Goal: Obtain resource: Download file/media

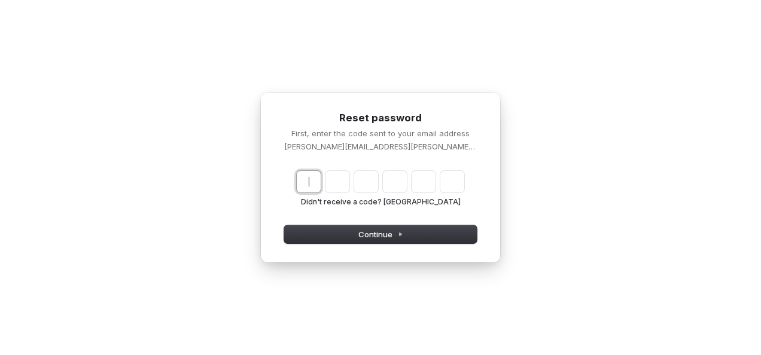
click at [314, 180] on input "Enter verification code" at bounding box center [392, 182] width 191 height 22
paste input "******"
type input "******"
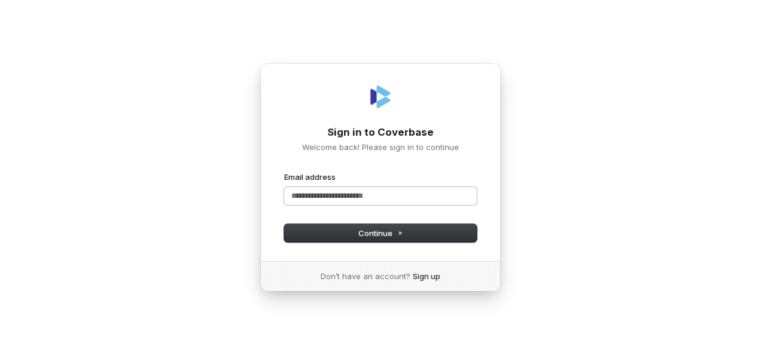
click at [330, 194] on input "Email address" at bounding box center [380, 196] width 193 height 18
click at [329, 194] on input "Email address" at bounding box center [380, 196] width 193 height 18
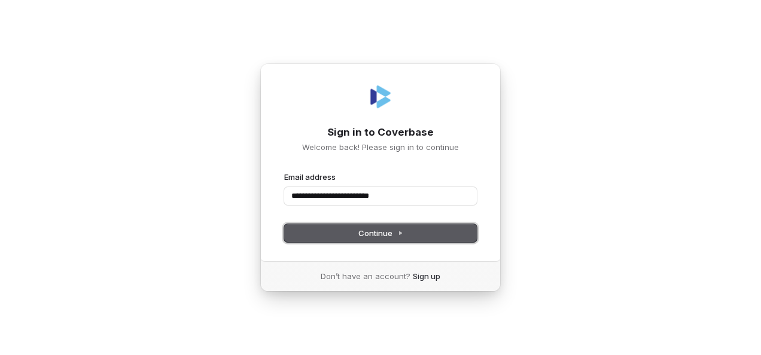
click at [348, 235] on button "Continue" at bounding box center [380, 233] width 193 height 18
type input "**********"
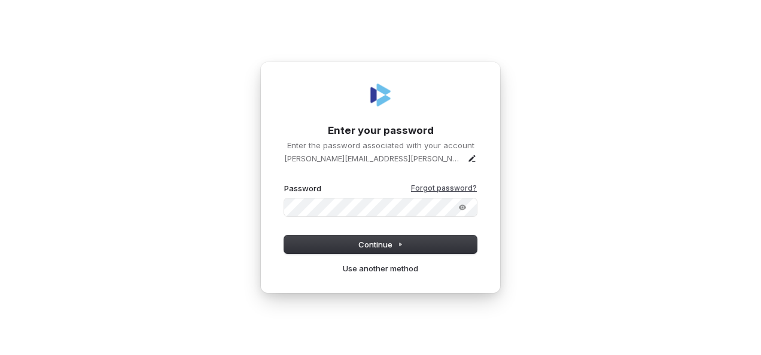
click at [453, 191] on link "Forgot password?" at bounding box center [444, 189] width 66 height 10
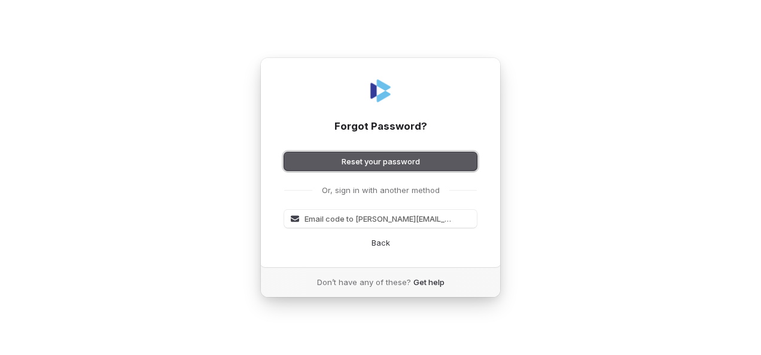
click at [414, 165] on button "Reset your password" at bounding box center [380, 162] width 193 height 18
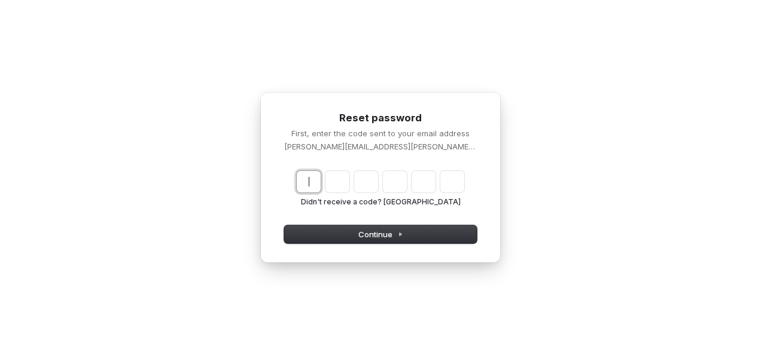
click at [305, 187] on input "Enter verification code" at bounding box center [392, 182] width 191 height 22
paste input "******"
type input "******"
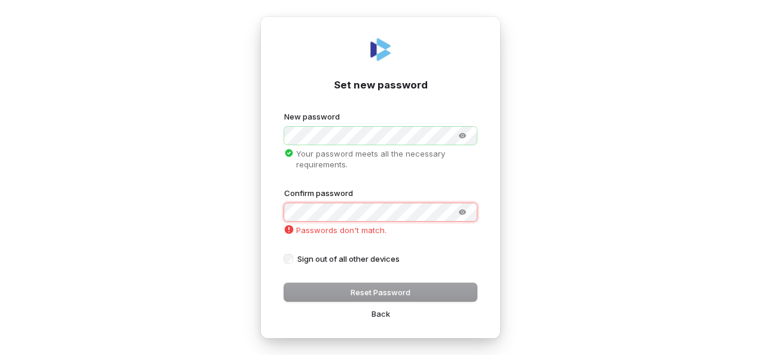
click at [324, 224] on div "Confirm password Passwords don't match." at bounding box center [380, 213] width 193 height 51
click at [461, 212] on icon "Show password" at bounding box center [462, 212] width 7 height 5
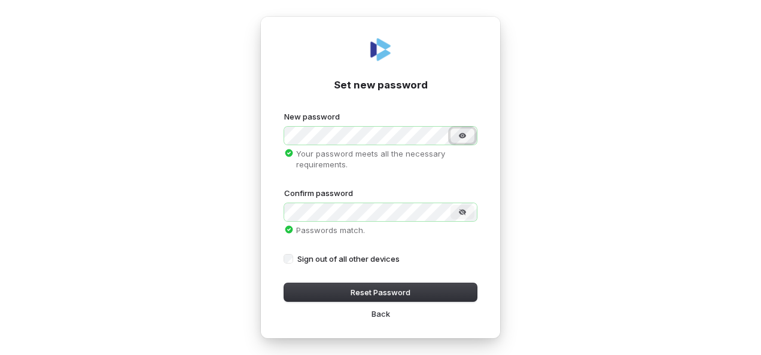
click at [462, 136] on icon "Show password" at bounding box center [462, 136] width 2 height 2
click at [381, 292] on button "Reset Password" at bounding box center [380, 293] width 193 height 18
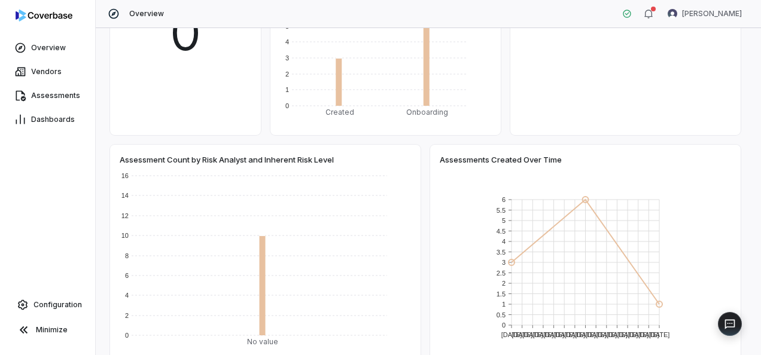
scroll to position [108, 0]
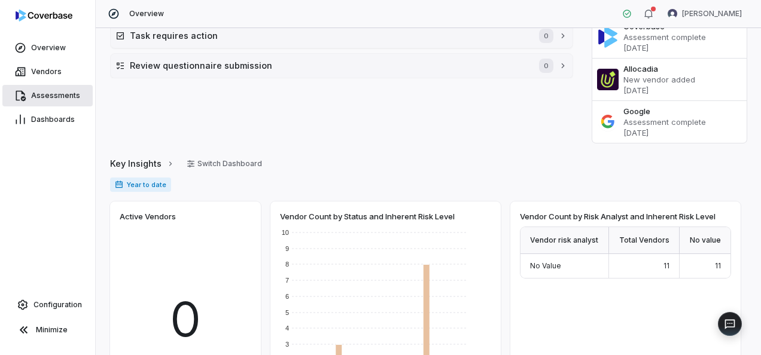
click at [37, 92] on span "Assessments" at bounding box center [55, 96] width 49 height 10
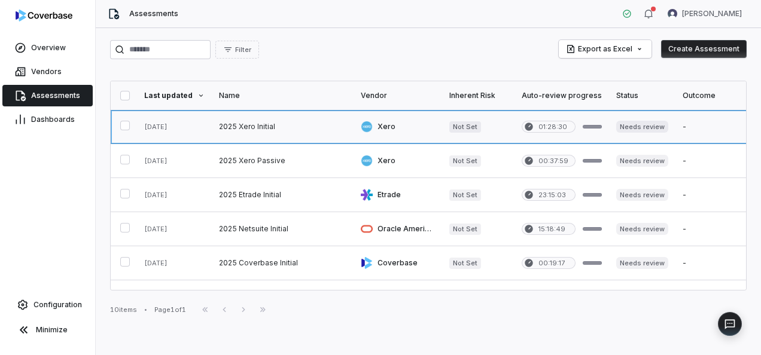
click at [170, 129] on link at bounding box center [174, 127] width 75 height 34
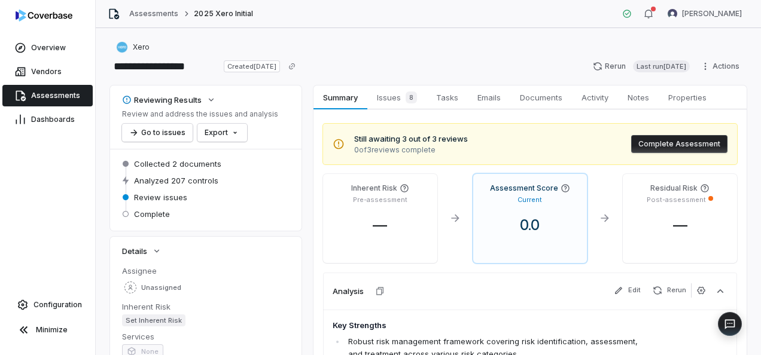
scroll to position [286, 0]
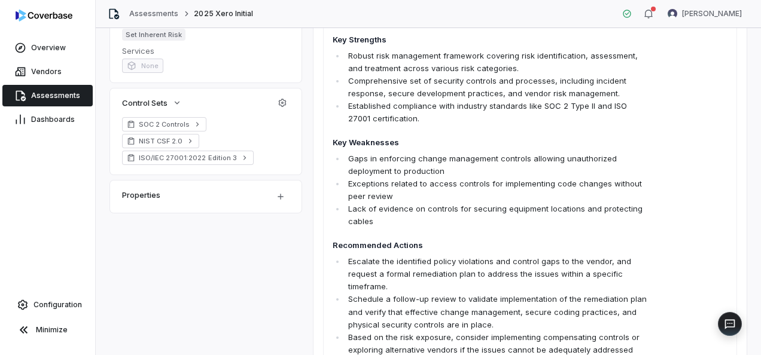
click at [755, 302] on div "**********" at bounding box center [428, 191] width 665 height 327
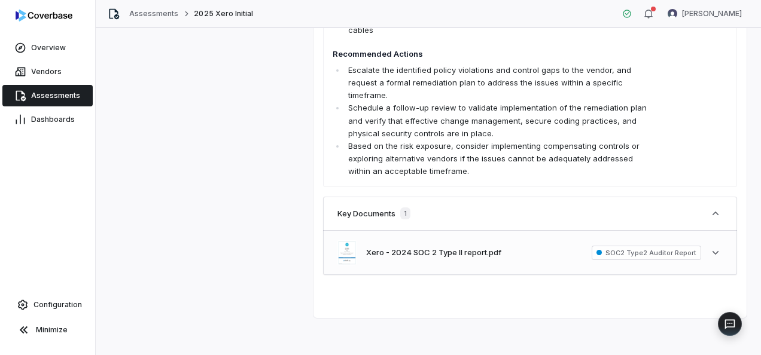
click at [634, 252] on span "SOC2 Type2 Auditor Report" at bounding box center [646, 253] width 109 height 14
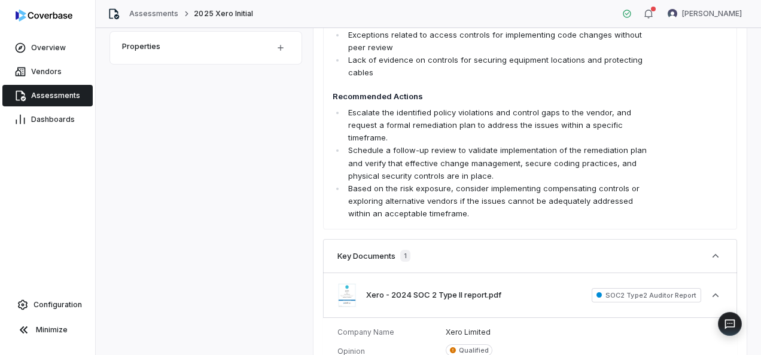
scroll to position [445, 0]
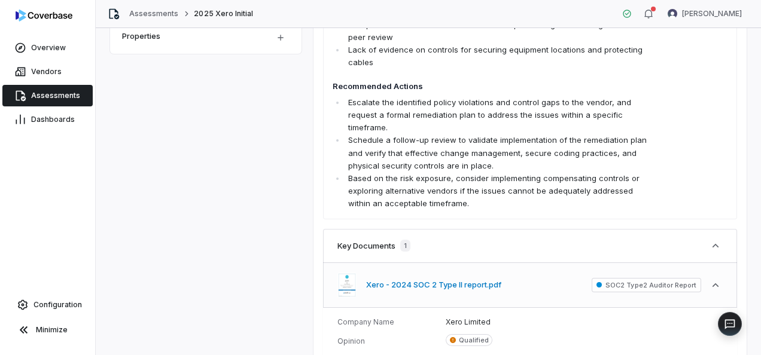
click at [367, 287] on button "Xero - 2024 SOC 2 Type II report.pdf" at bounding box center [433, 285] width 135 height 12
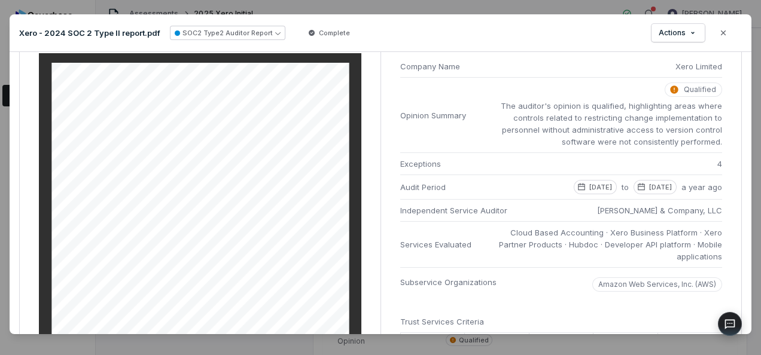
scroll to position [0, 0]
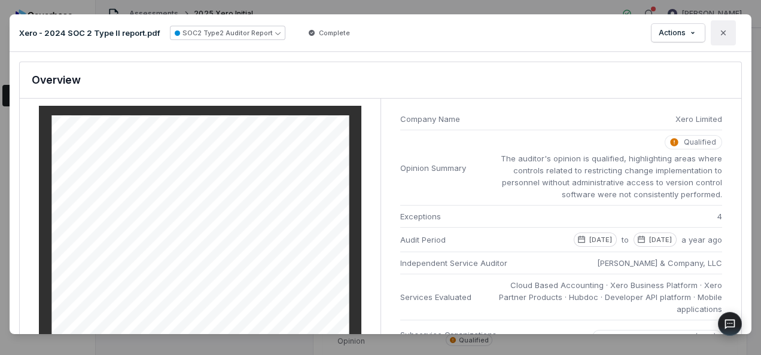
click at [719, 35] on icon "button" at bounding box center [724, 33] width 10 height 10
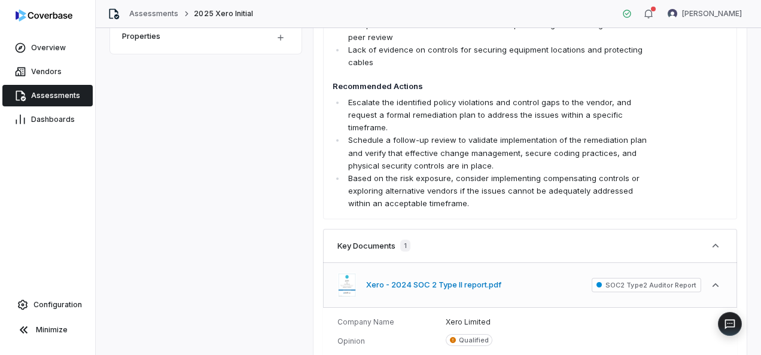
click at [435, 288] on button "Xero - 2024 SOC 2 Type II report.pdf" at bounding box center [433, 285] width 135 height 12
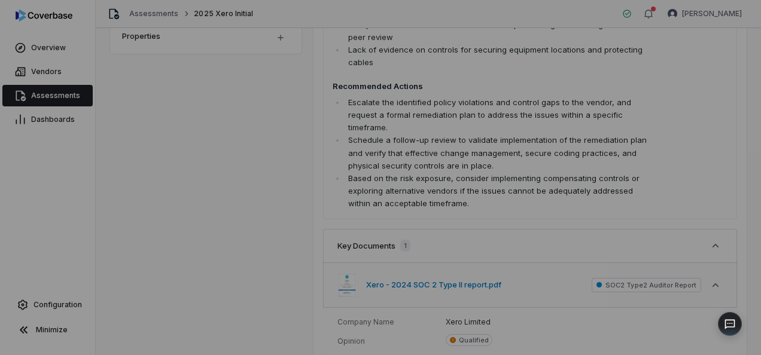
click at [435, 288] on div "Document Preview" at bounding box center [380, 177] width 761 height 355
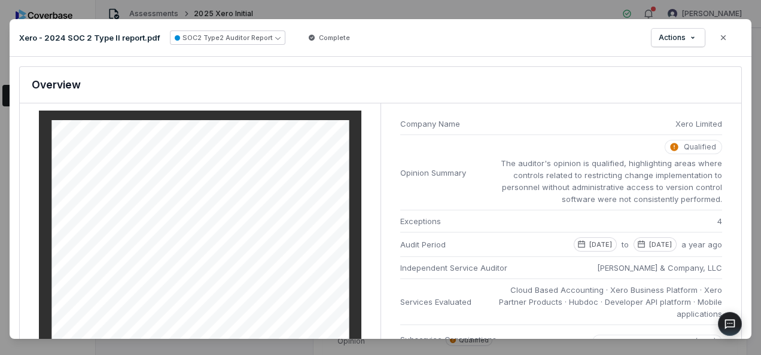
scroll to position [247, 0]
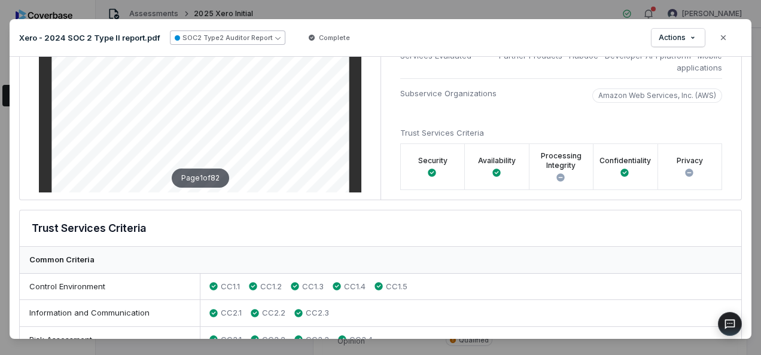
click at [275, 39] on icon "button" at bounding box center [277, 37] width 5 height 5
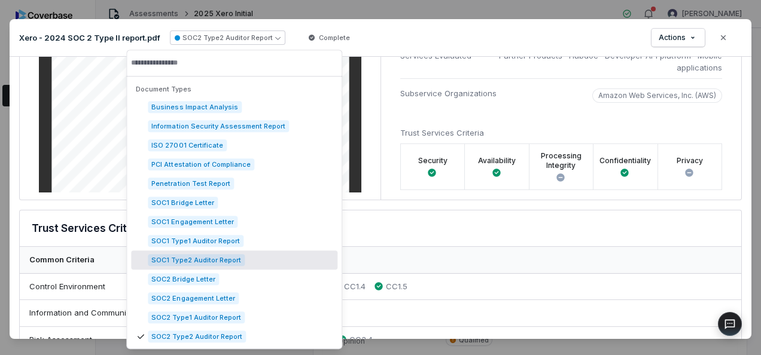
click at [535, 95] on li "Subservice Organizations Amazon Web Services, Inc. (AWS)" at bounding box center [561, 92] width 322 height 29
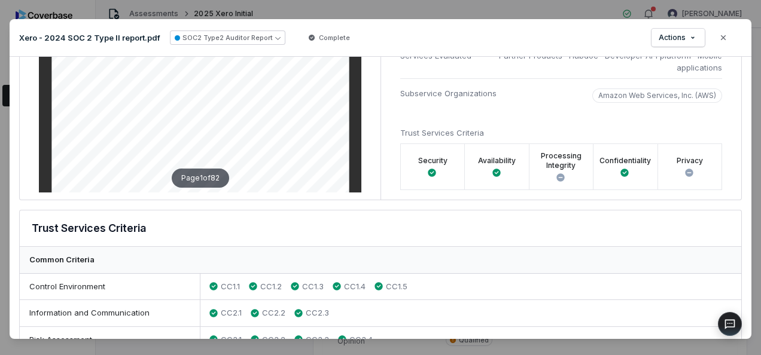
scroll to position [0, 0]
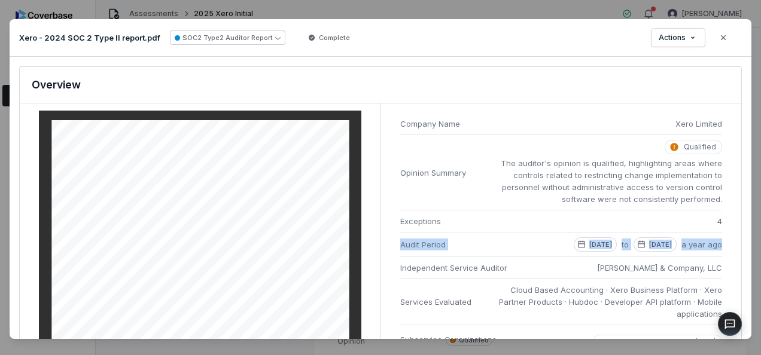
drag, startPoint x: 732, startPoint y: 239, endPoint x: 736, endPoint y: 209, distance: 30.7
click at [736, 209] on div "SOC2 Type 2 Analysis Document: Xero - 2024 SOC 2 Type II report.pdf Overview Pa…" at bounding box center [381, 198] width 742 height 282
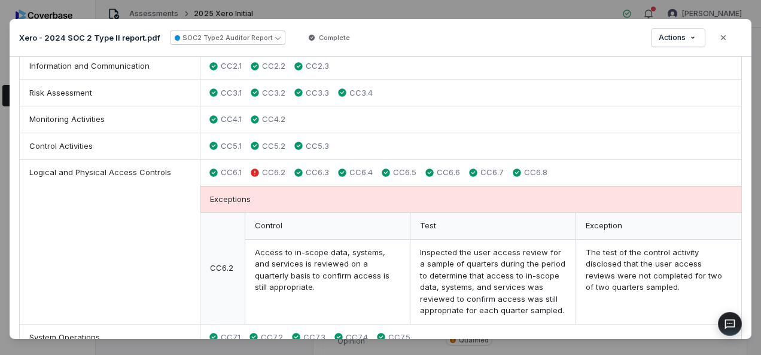
scroll to position [741, 0]
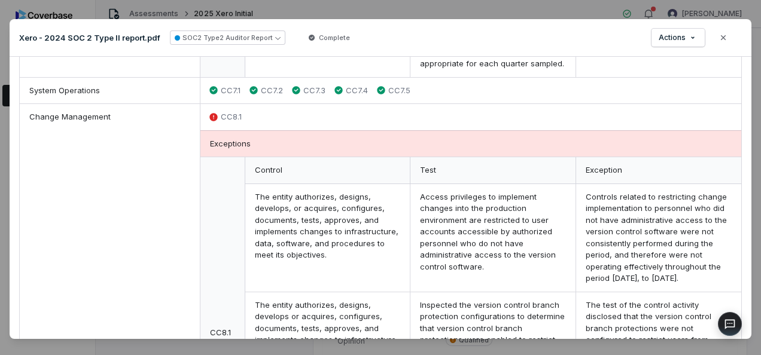
click at [736, 184] on div "SOC2 Type 2 Analysis Document: Xero - 2024 SOC 2 Type II report.pdf Overview Pa…" at bounding box center [381, 198] width 742 height 282
click at [734, 193] on div "SOC2 Type 2 Analysis Document: Xero - 2024 SOC 2 Type II report.pdf Overview Pa…" at bounding box center [381, 198] width 742 height 282
click at [736, 223] on div "SOC2 Type 2 Analysis Document: Xero - 2024 SOC 2 Type II report.pdf Overview Pa…" at bounding box center [381, 198] width 742 height 282
click at [737, 227] on div "SOC2 Type 2 Analysis Document: Xero - 2024 SOC 2 Type II report.pdf Overview Pa…" at bounding box center [381, 198] width 742 height 282
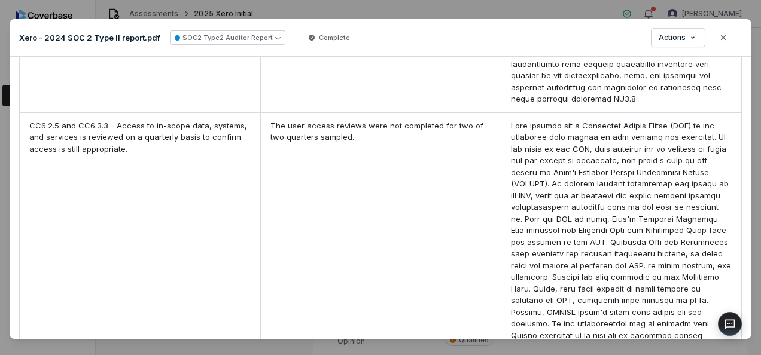
scroll to position [1482, 0]
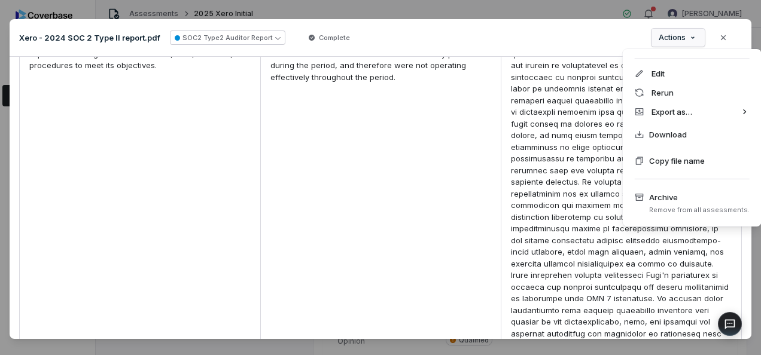
click at [690, 32] on div "Document Preview Xero - 2024 SOC 2 Type II report.pdf SOC2 Type2 Auditor Report…" at bounding box center [380, 180] width 761 height 360
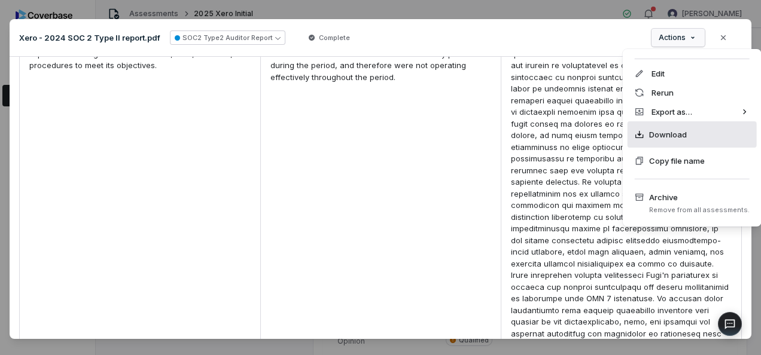
click at [668, 135] on span "Download" at bounding box center [668, 135] width 38 height 12
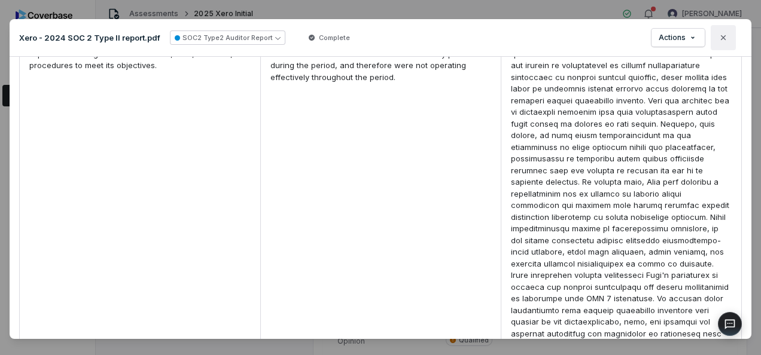
click at [719, 38] on icon "button" at bounding box center [724, 38] width 10 height 10
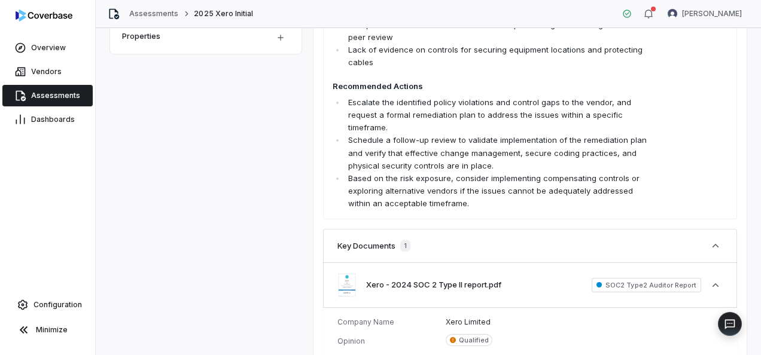
click at [68, 98] on span "Assessments" at bounding box center [55, 96] width 49 height 10
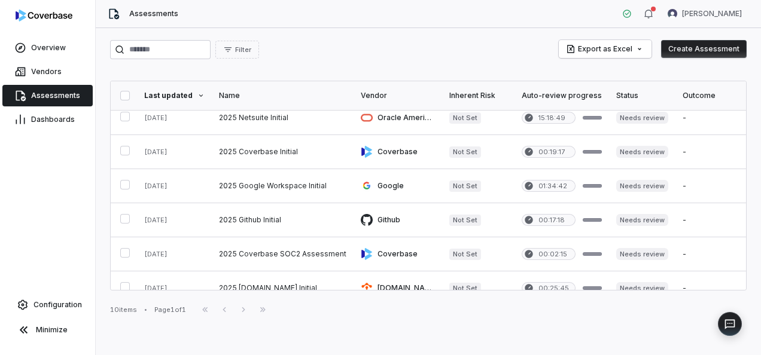
scroll to position [104, 0]
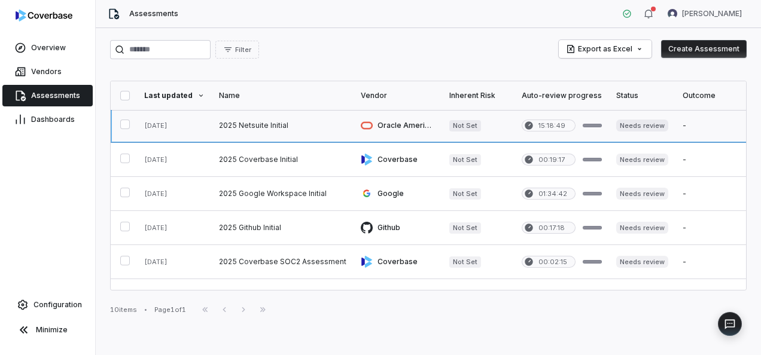
click at [265, 123] on link at bounding box center [283, 126] width 142 height 34
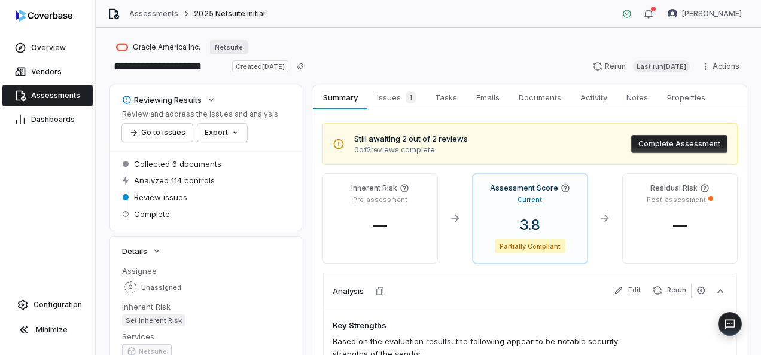
click at [641, 138] on button "Complete Assessment" at bounding box center [679, 144] width 96 height 18
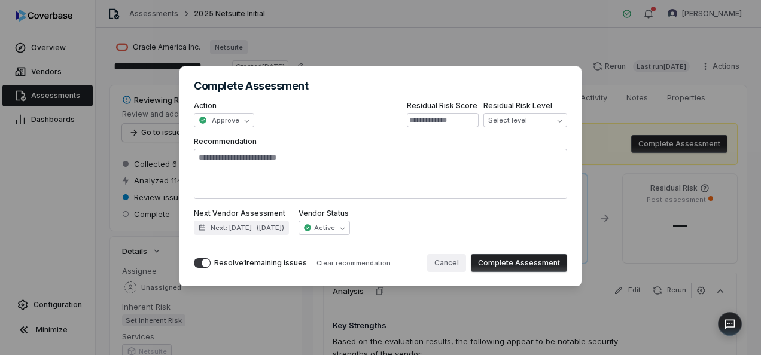
click at [449, 267] on button "Cancel" at bounding box center [446, 263] width 39 height 18
type textarea "*"
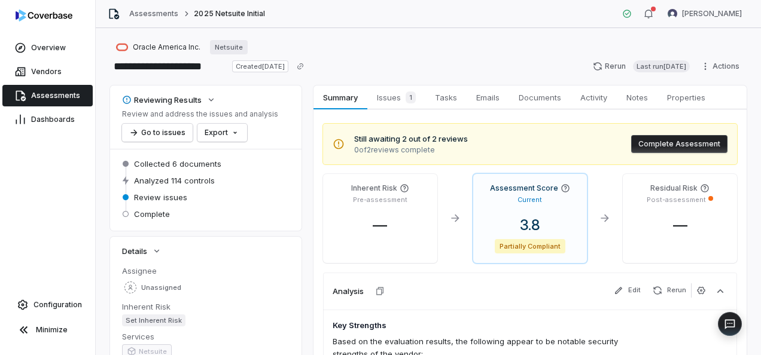
scroll to position [286, 0]
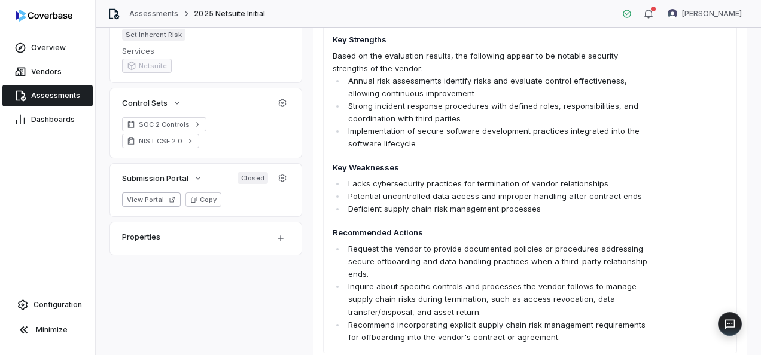
click at [755, 280] on div "**********" at bounding box center [428, 191] width 665 height 327
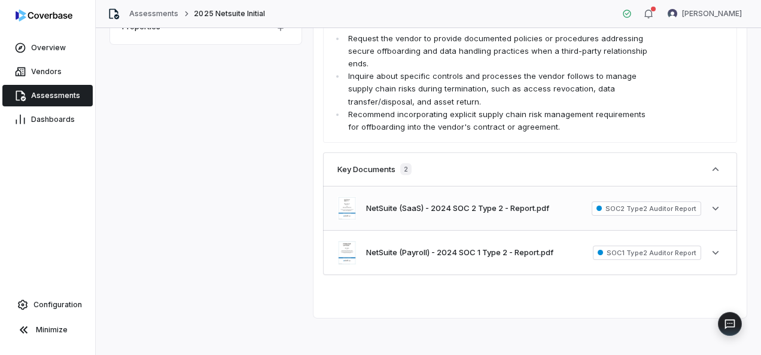
click at [667, 207] on span "SOC2 Type2 Auditor Report" at bounding box center [646, 209] width 109 height 14
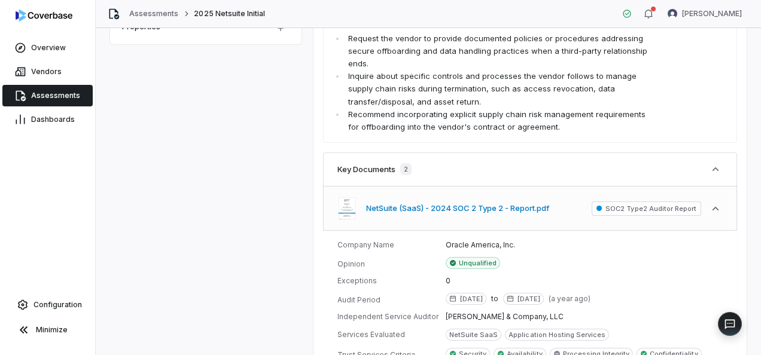
click at [382, 203] on button "NetSuite (SaaS) - 2024 SOC 2 Type 2 - Report.pdf" at bounding box center [457, 209] width 183 height 12
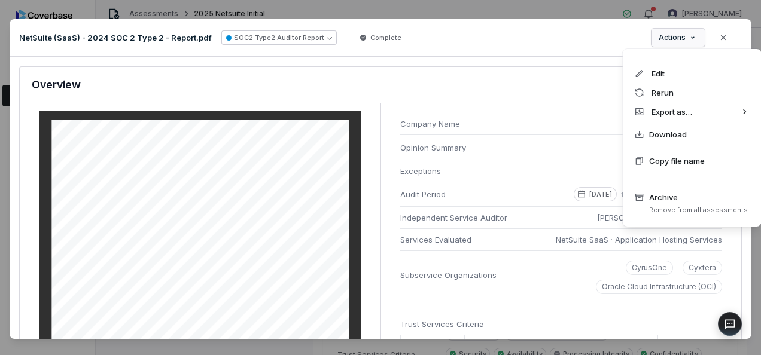
click at [689, 39] on div "Document Preview NetSuite (SaaS) - 2024 SOC 2 Type 2 - Report.pdf SOC2 Type2 Au…" at bounding box center [380, 180] width 761 height 360
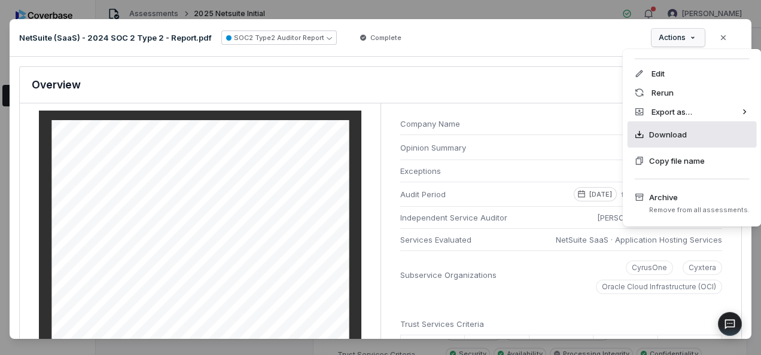
click at [679, 133] on span "Download" at bounding box center [668, 135] width 38 height 12
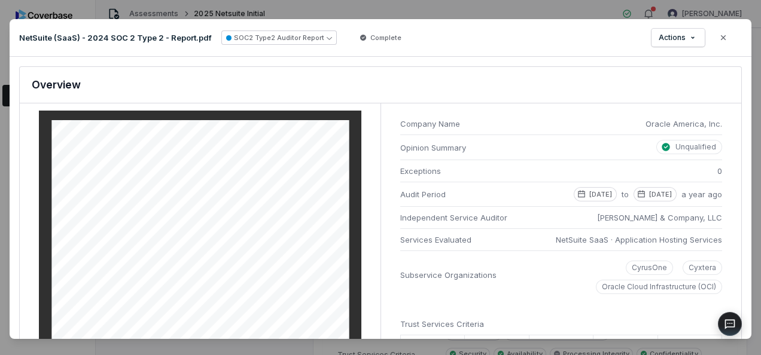
click at [448, 84] on div "Overview" at bounding box center [381, 85] width 722 height 36
click at [719, 33] on icon "button" at bounding box center [724, 38] width 10 height 10
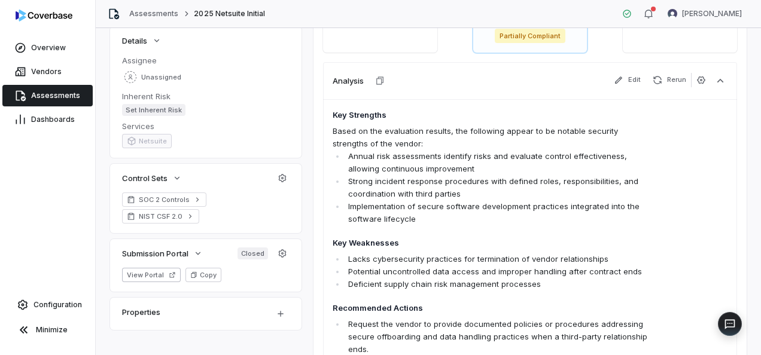
scroll to position [0, 0]
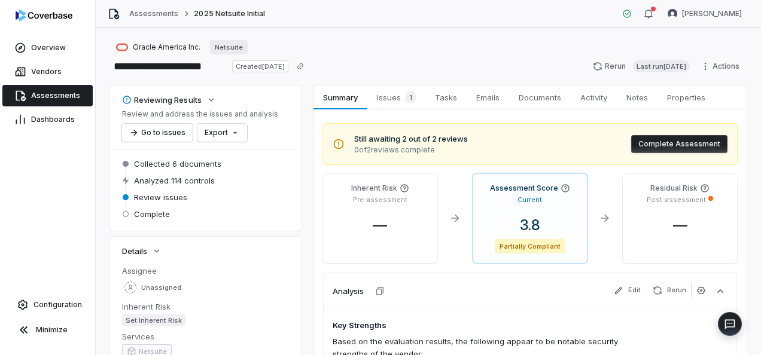
click at [47, 96] on span "Assessments" at bounding box center [55, 96] width 49 height 10
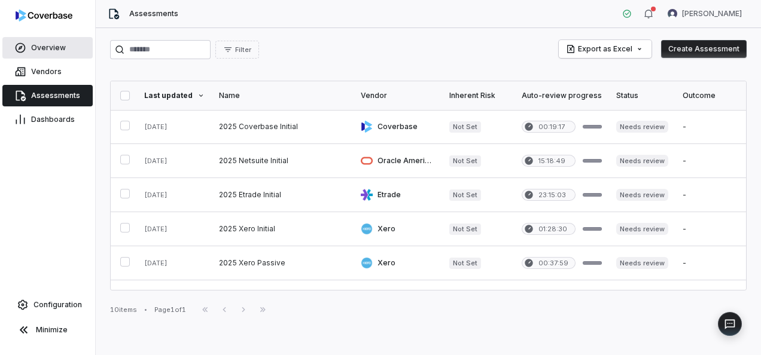
click at [39, 42] on link "Overview" at bounding box center [47, 48] width 90 height 22
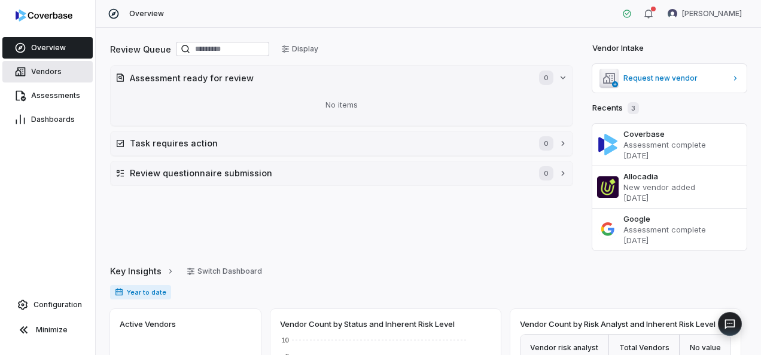
click at [45, 70] on span "Vendors" at bounding box center [46, 72] width 31 height 10
